Goal: Task Accomplishment & Management: Use online tool/utility

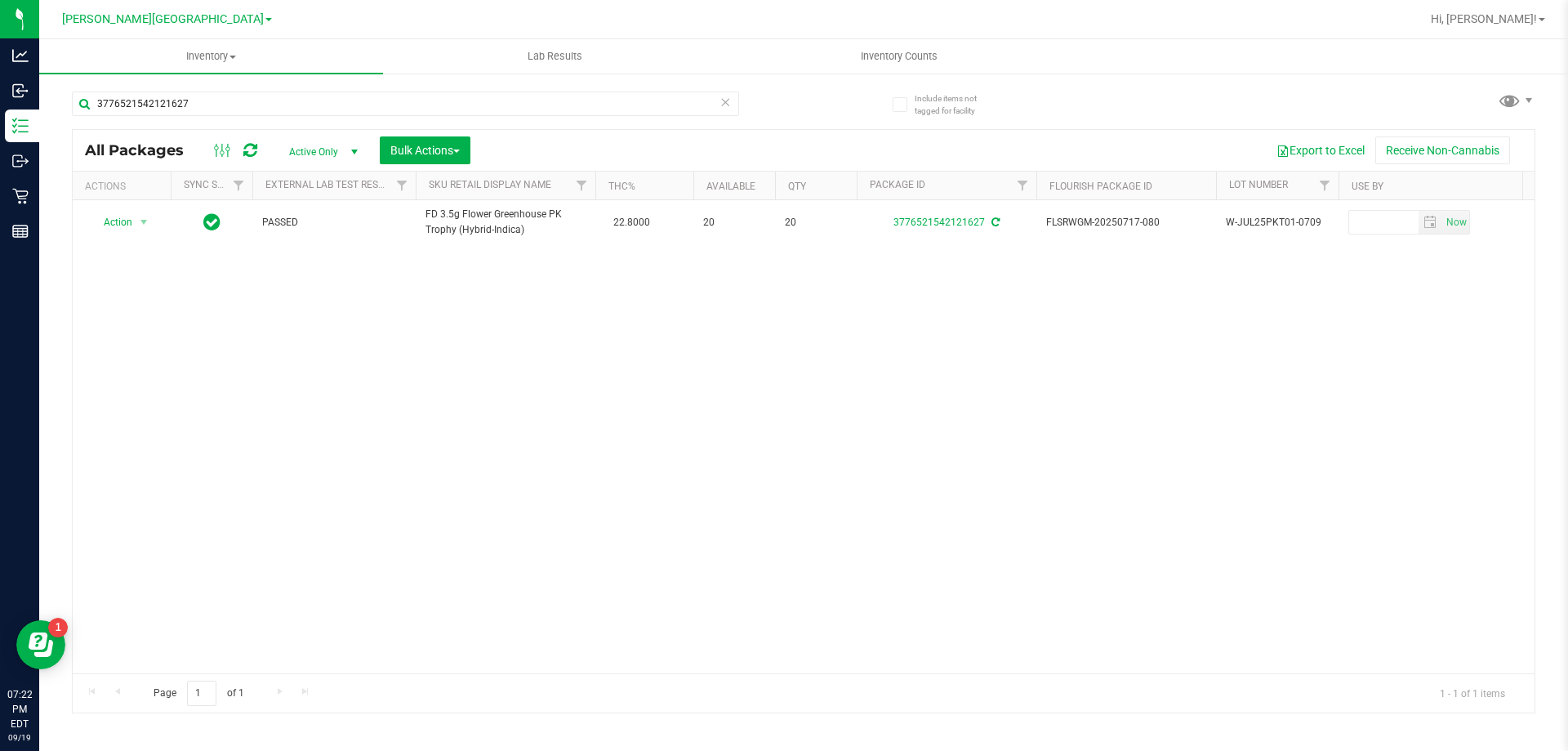
click at [723, 108] on icon at bounding box center [725, 101] width 12 height 20
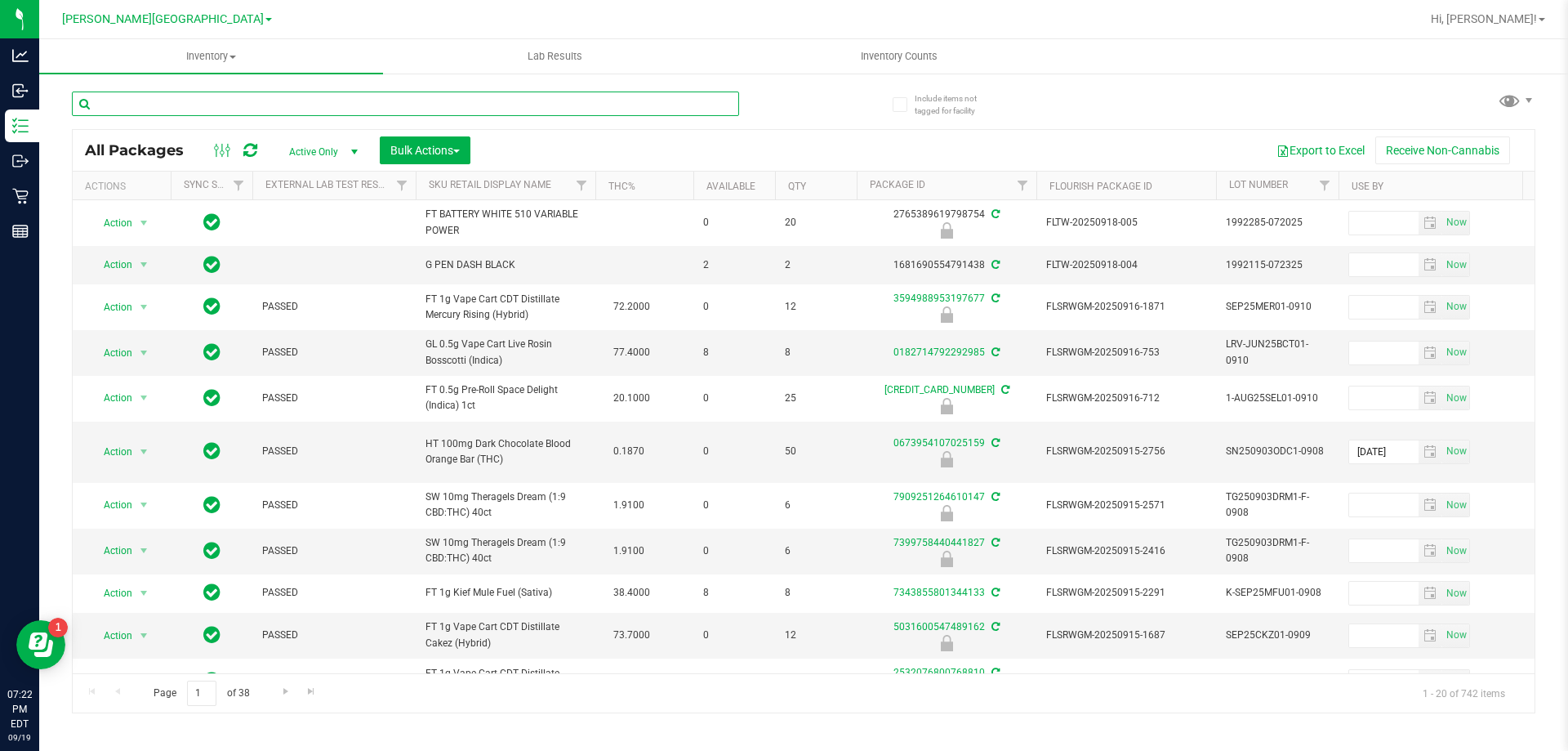
click at [159, 103] on input "text" at bounding box center [405, 103] width 667 height 25
type input "sbc"
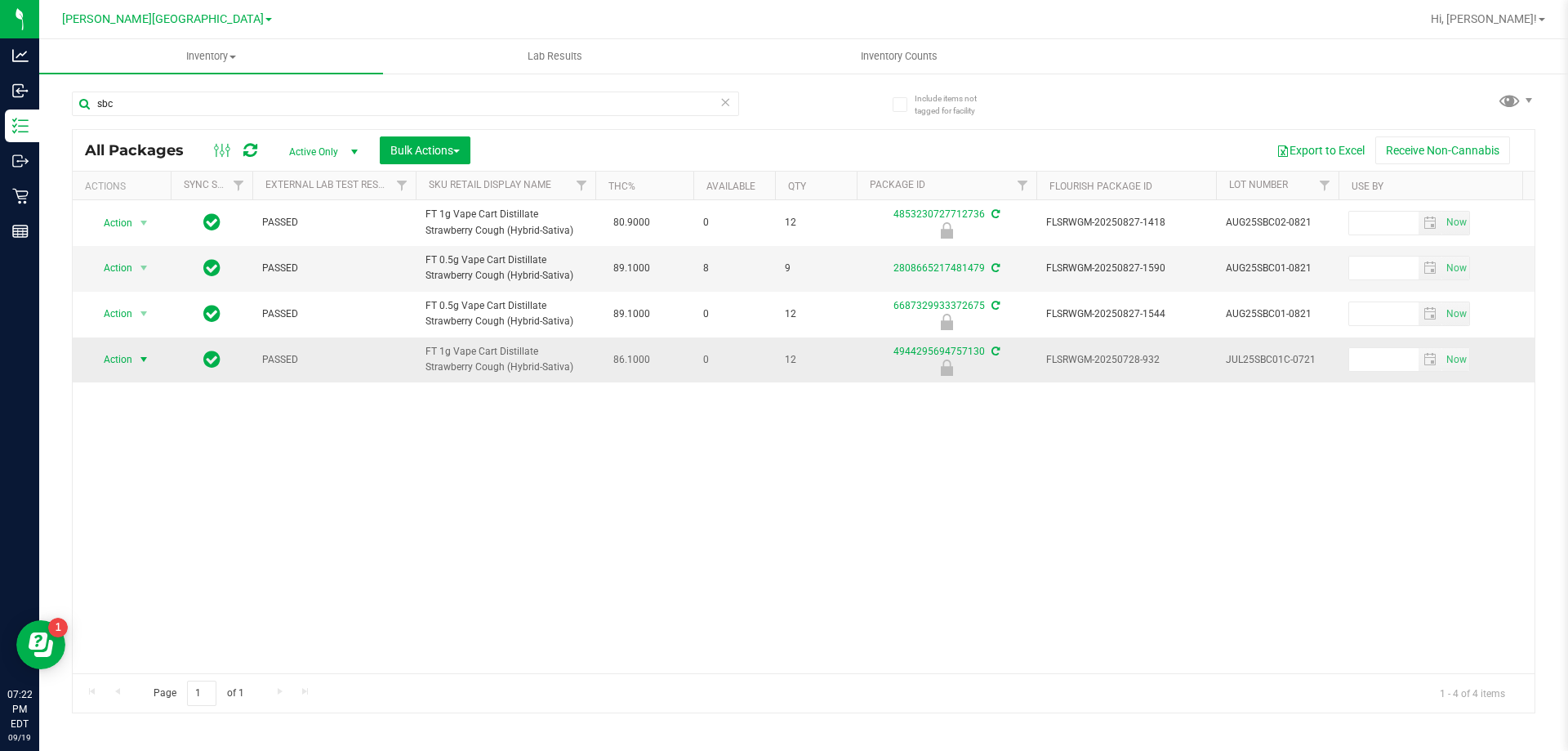
click at [139, 363] on span "select" at bounding box center [143, 359] width 13 height 13
click at [145, 542] on li "Unlock package" at bounding box center [142, 554] width 105 height 25
